Goal: Check status

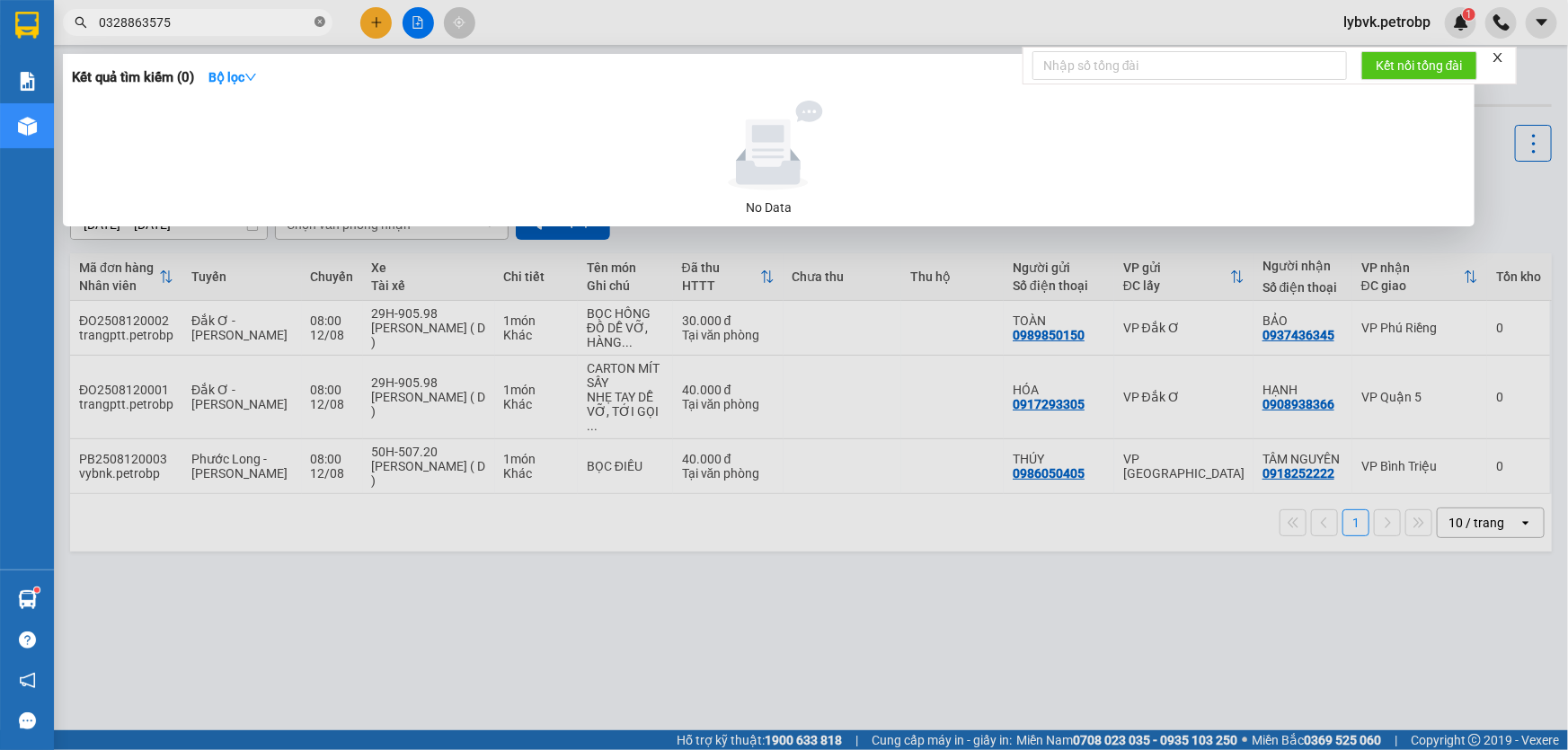
click at [314, 25] on icon "close-circle" at bounding box center [320, 22] width 11 height 11
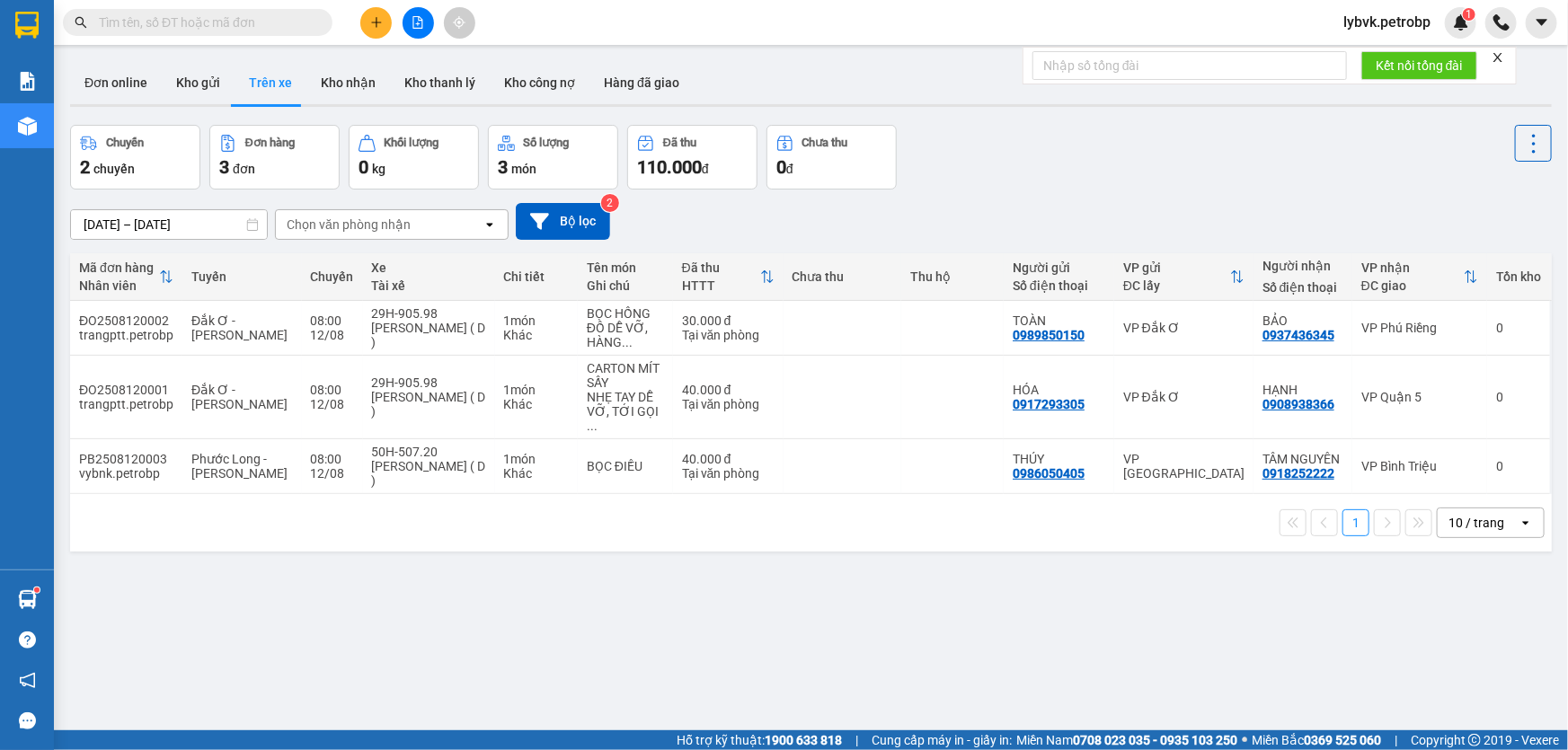
click at [291, 25] on input "text" at bounding box center [205, 23] width 212 height 20
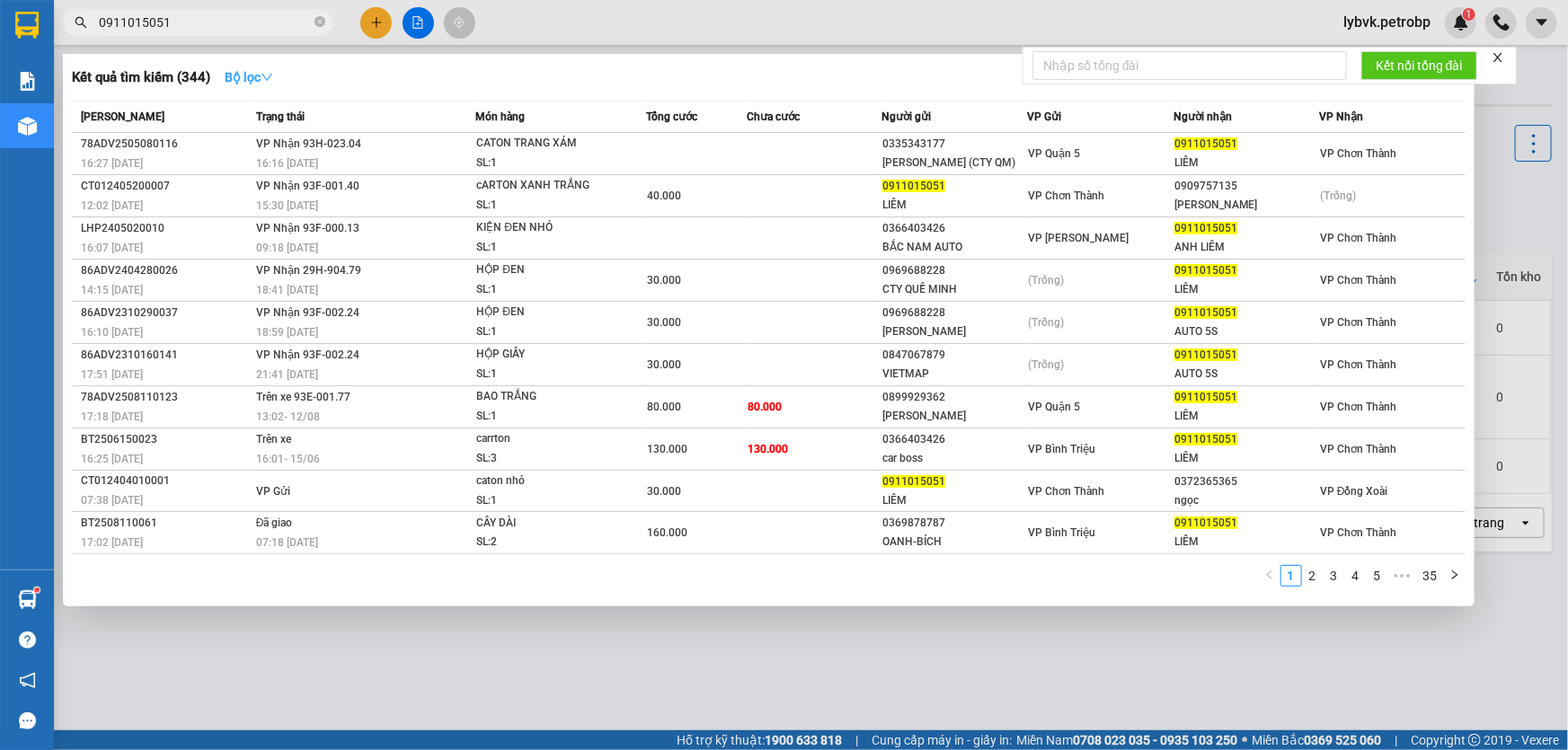
type input "0911015051"
click at [265, 76] on icon "down" at bounding box center [267, 77] width 13 height 13
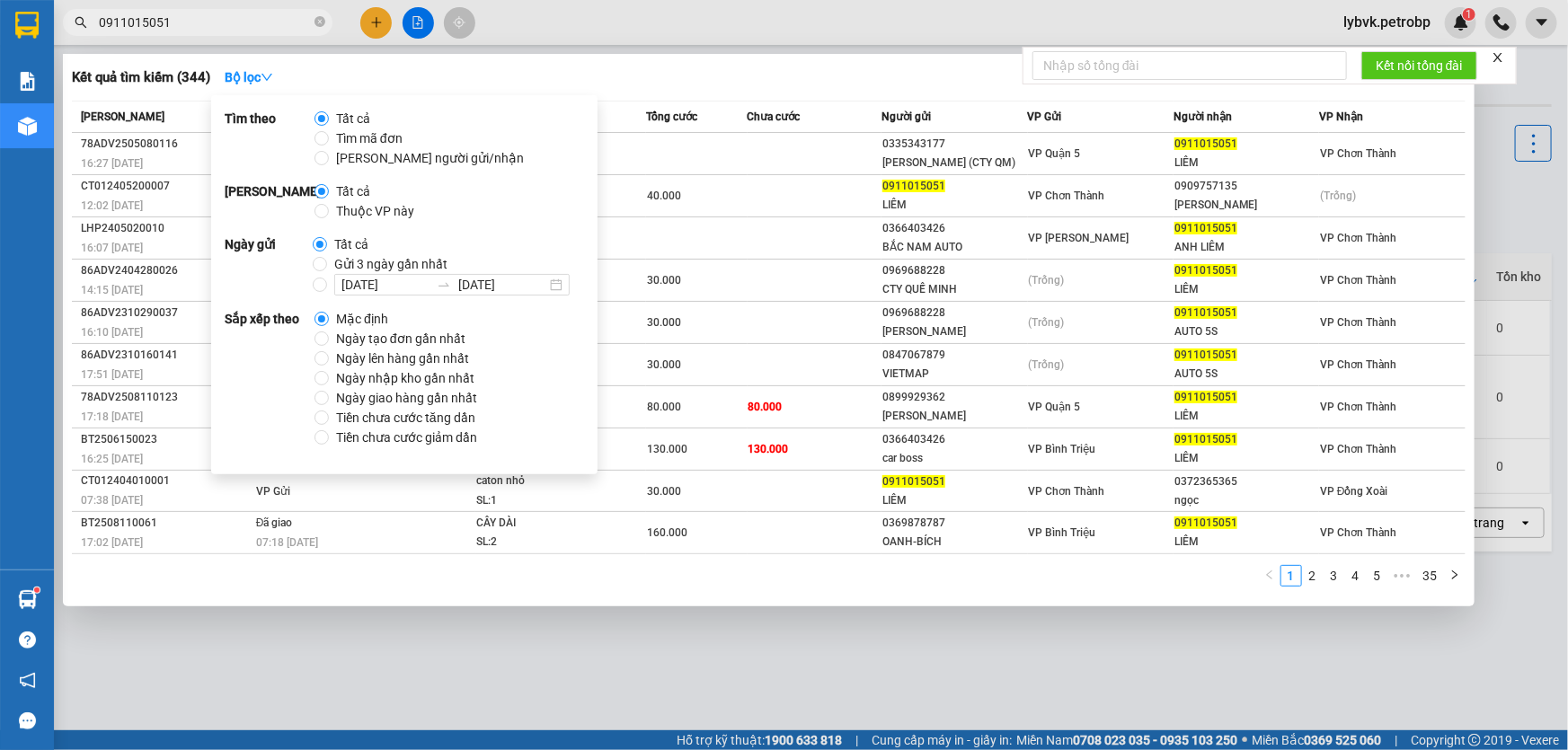
click at [353, 264] on span "Gửi 3 ngày gần nhất" at bounding box center [391, 264] width 127 height 20
click at [327, 264] on input "Gửi 3 ngày gần nhất" at bounding box center [320, 264] width 15 height 15
radio input "true"
radio input "false"
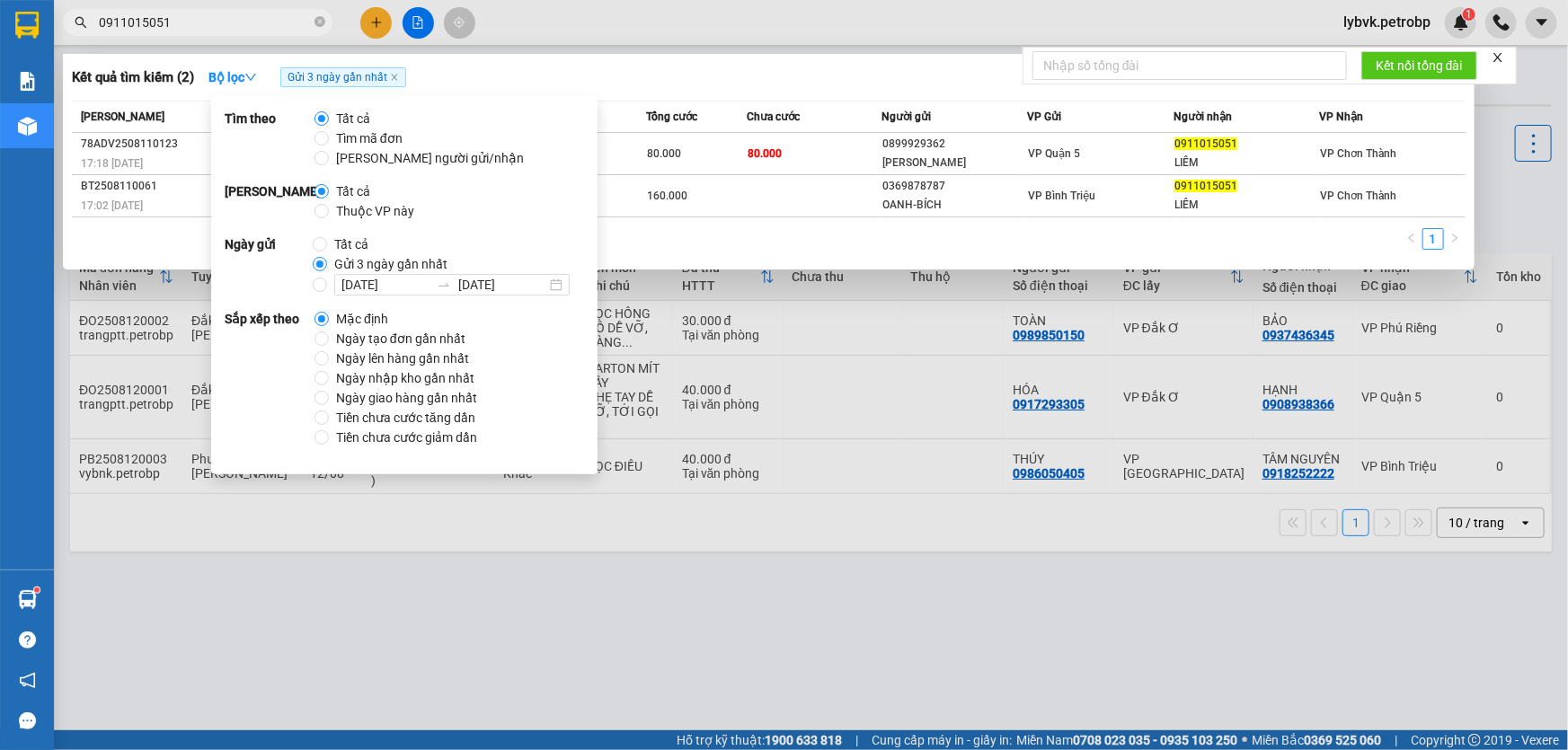
click at [685, 86] on div "Kết quả tìm kiếm ( 2 ) Bộ lọc Gửi 3 ngày gần nhất" at bounding box center [769, 77] width 1393 height 29
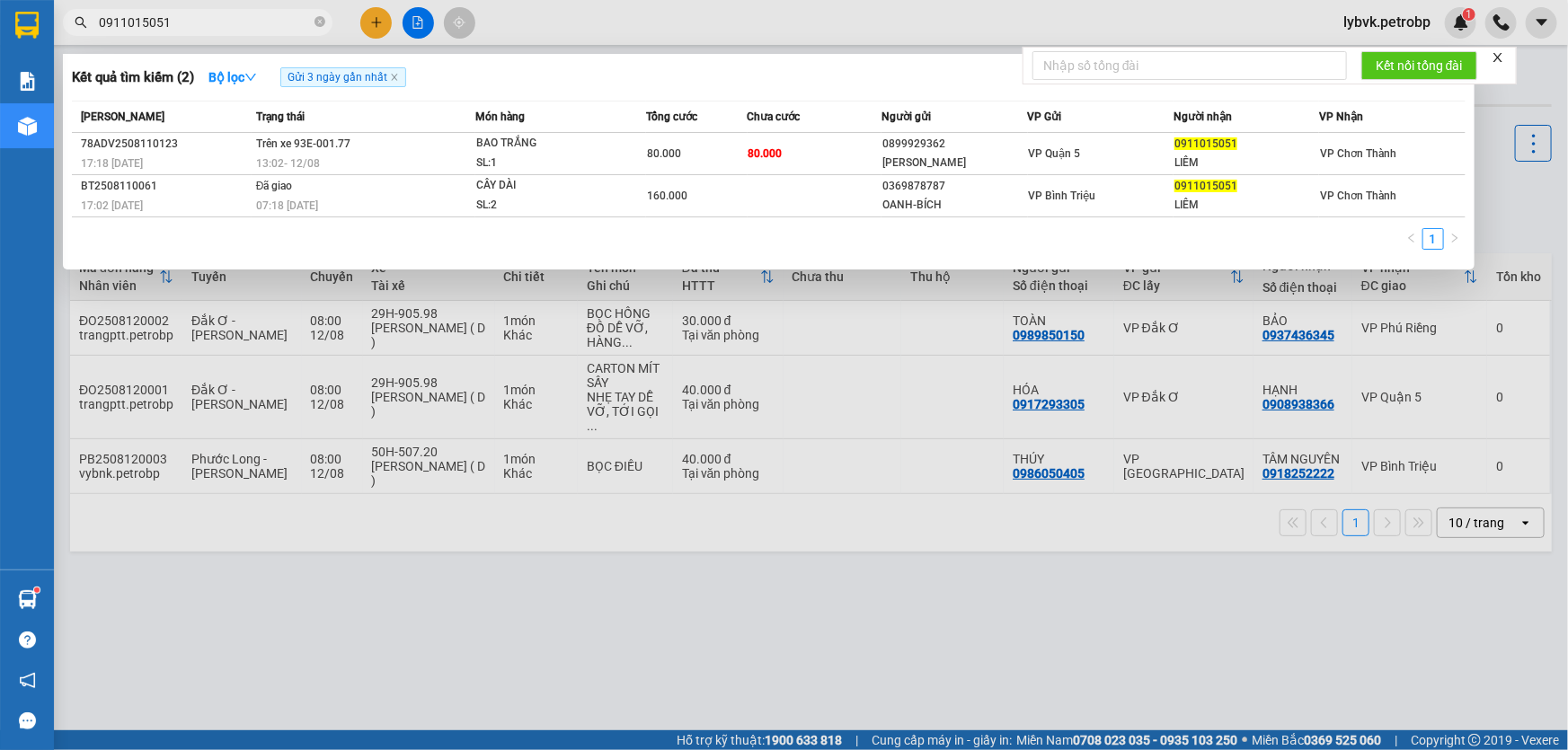
click at [190, 19] on input "0911015051" at bounding box center [205, 23] width 212 height 20
